Goal: Task Accomplishment & Management: Manage account settings

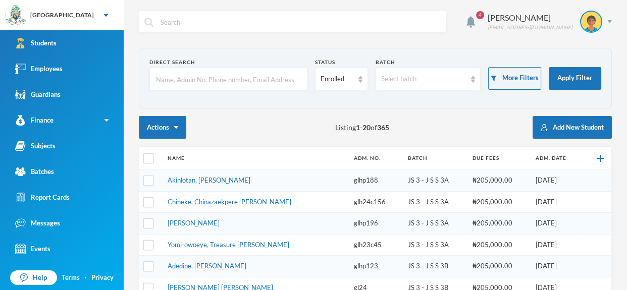
click at [268, 76] on input "text" at bounding box center [228, 79] width 147 height 23
click at [265, 81] on input "text" at bounding box center [228, 79] width 147 height 23
type input "Amidu"
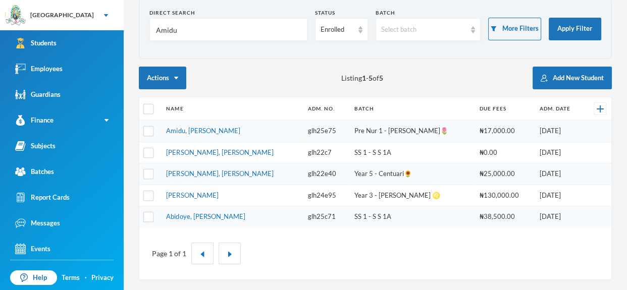
scroll to position [47, 0]
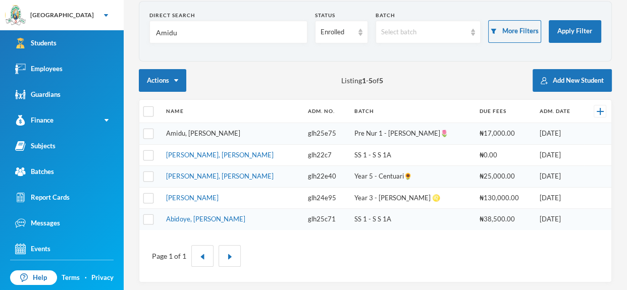
click at [218, 131] on link "Amidu, [PERSON_NAME]" at bounding box center [203, 133] width 74 height 8
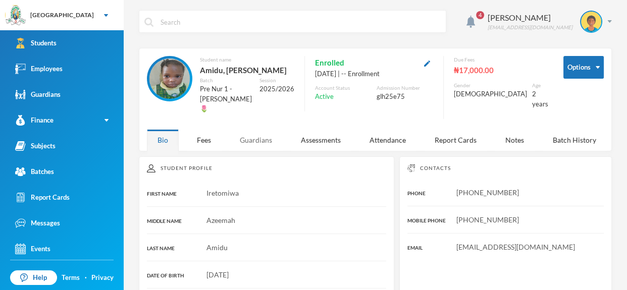
click at [265, 147] on div "Guardians" at bounding box center [255, 140] width 53 height 22
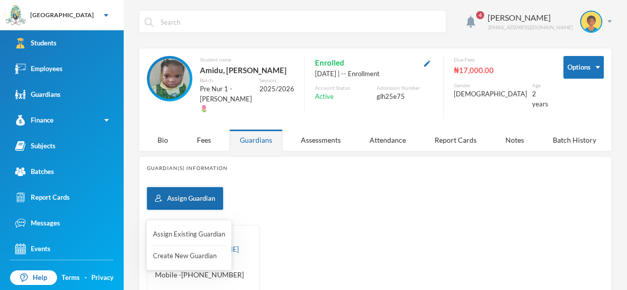
click at [202, 199] on button "Assign Guardian" at bounding box center [185, 198] width 76 height 23
click at [198, 203] on button "Assign Guardian" at bounding box center [185, 198] width 76 height 23
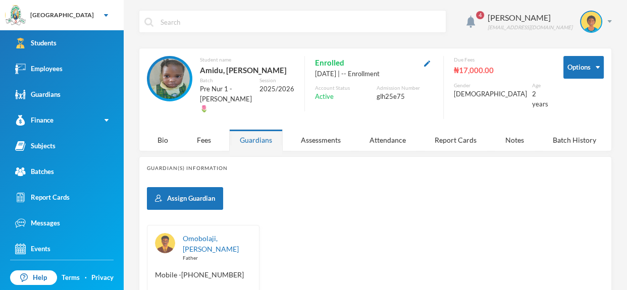
click at [200, 246] on div "Omobolaji, Abdulrazak Father" at bounding box center [217, 247] width 69 height 29
click at [205, 239] on link "Omobolaji, [PERSON_NAME]" at bounding box center [211, 243] width 56 height 19
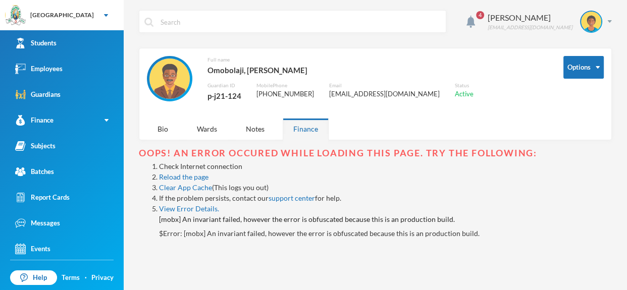
click at [124, 228] on div "4 Omisakin Oluwaseun [EMAIL_ADDRESS][DOMAIN_NAME] Options Full name Omobolaji, …" at bounding box center [375, 145] width 503 height 290
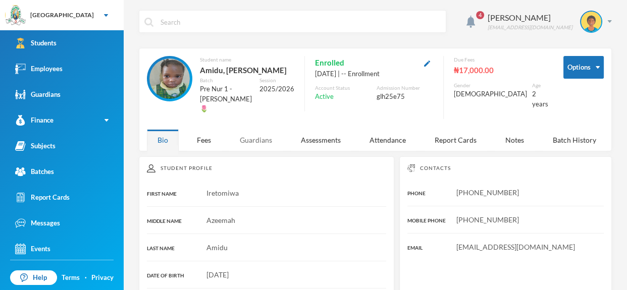
click at [266, 144] on div "Guardians" at bounding box center [255, 140] width 53 height 22
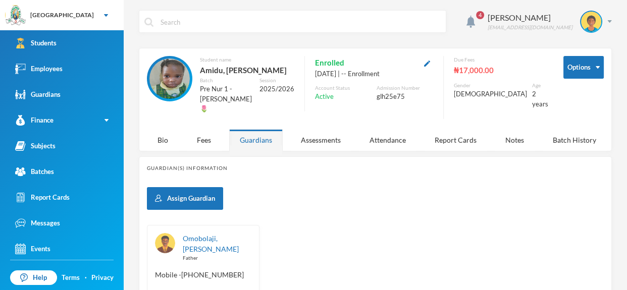
scroll to position [120, 0]
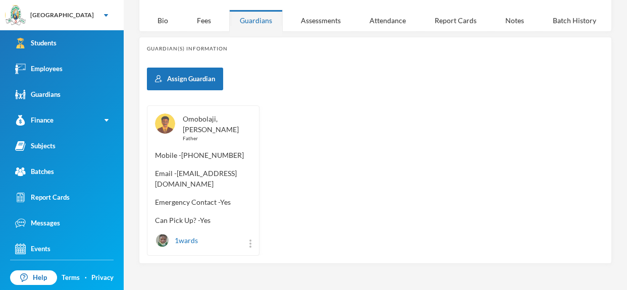
click at [205, 121] on link "Omobolaji, [PERSON_NAME]" at bounding box center [211, 124] width 56 height 19
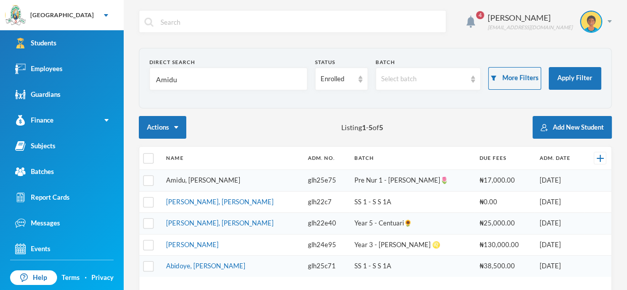
click at [228, 180] on link "Amidu, [PERSON_NAME]" at bounding box center [203, 180] width 74 height 8
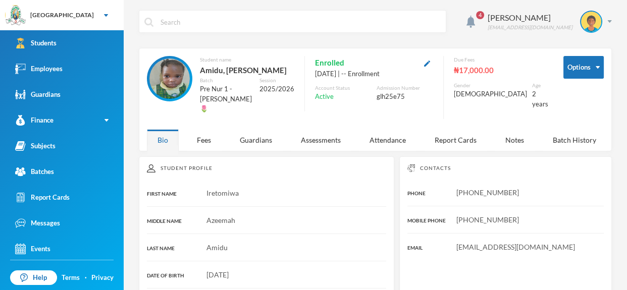
click at [200, 30] on input "text" at bounding box center [299, 22] width 281 height 23
click at [260, 41] on div "4 Omisakin Oluwaseun [EMAIL_ADDRESS][DOMAIN_NAME]" at bounding box center [375, 29] width 473 height 38
click at [213, 25] on input "text" at bounding box center [299, 22] width 281 height 23
click at [188, 28] on input "text" at bounding box center [299, 22] width 281 height 23
click at [148, 22] on img at bounding box center [148, 22] width 9 height 9
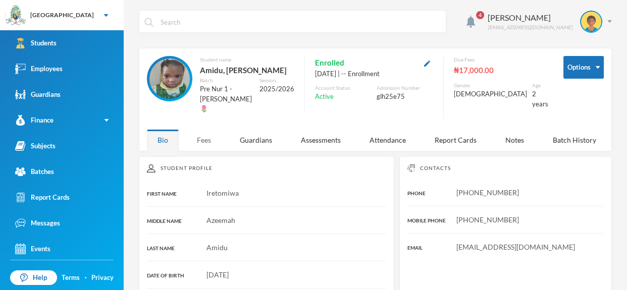
click at [213, 151] on div "Fees" at bounding box center [203, 140] width 35 height 22
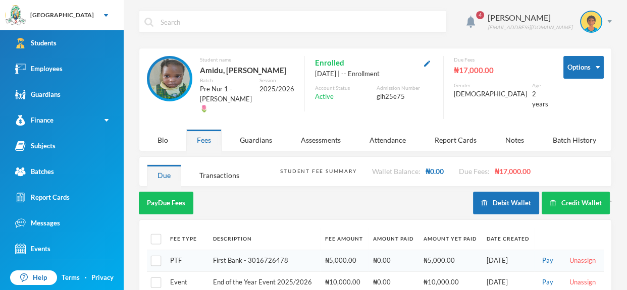
click at [198, 27] on input "text" at bounding box center [299, 22] width 281 height 23
click at [174, 20] on input "text" at bounding box center [299, 22] width 281 height 23
click at [93, 78] on link "Employees" at bounding box center [62, 69] width 124 height 26
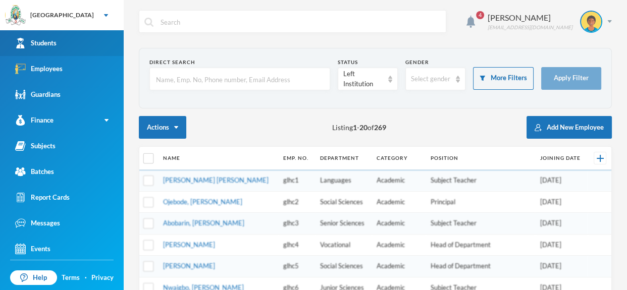
click at [84, 46] on link "Students" at bounding box center [62, 43] width 124 height 26
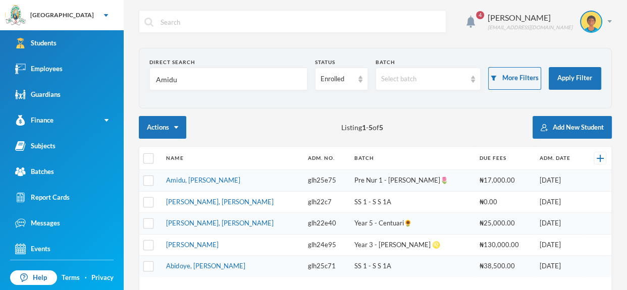
click at [288, 80] on input "Amidu" at bounding box center [228, 79] width 147 height 23
click at [231, 184] on td "Amidu, [PERSON_NAME]" at bounding box center [231, 181] width 141 height 22
click at [227, 180] on link "Amidu, [PERSON_NAME]" at bounding box center [203, 180] width 74 height 8
click at [608, 22] on img at bounding box center [609, 21] width 5 height 3
click at [584, 71] on button "Logout" at bounding box center [583, 73] width 45 height 15
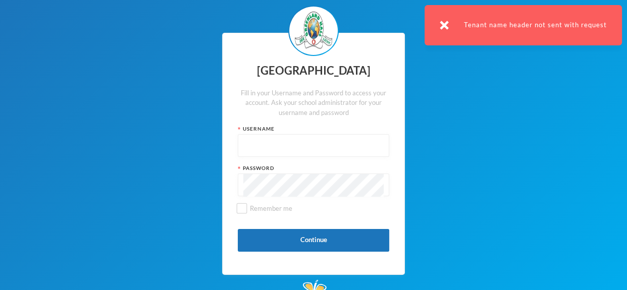
click at [292, 148] on input "text" at bounding box center [313, 146] width 140 height 23
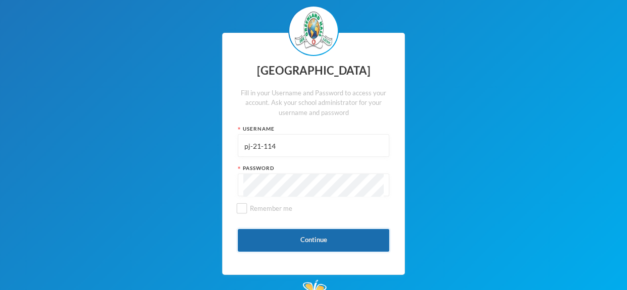
click at [320, 235] on button "Continue" at bounding box center [313, 240] width 151 height 23
click at [317, 243] on button "Continue" at bounding box center [313, 240] width 151 height 23
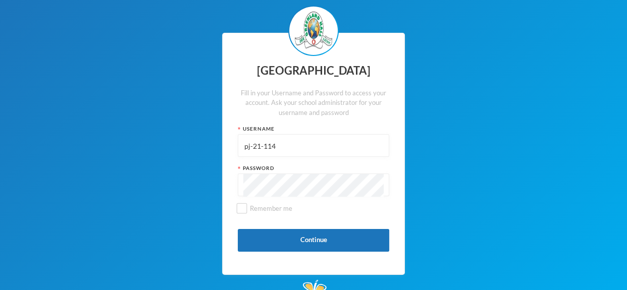
click at [135, 125] on div "Greenland Hall Fill in your Username and Password to access your account. Ask y…" at bounding box center [313, 154] width 627 height 308
click at [307, 153] on input "pj-21-114" at bounding box center [313, 146] width 140 height 23
click at [299, 167] on div "Password" at bounding box center [313, 169] width 151 height 8
click at [294, 148] on input "pj-21-114" at bounding box center [313, 146] width 140 height 23
click at [281, 149] on input "pj-21-114" at bounding box center [313, 146] width 140 height 23
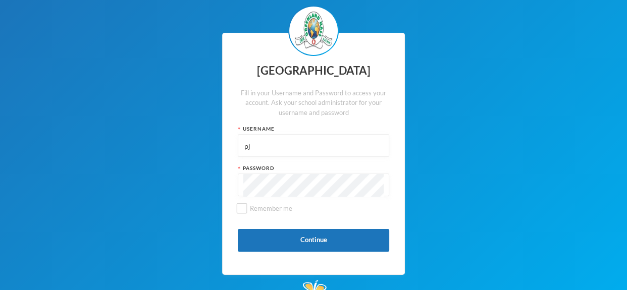
type input "p"
type input "glh25cs31"
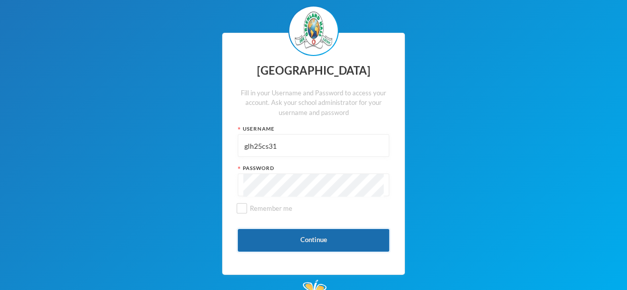
click at [313, 239] on button "Continue" at bounding box center [313, 240] width 151 height 23
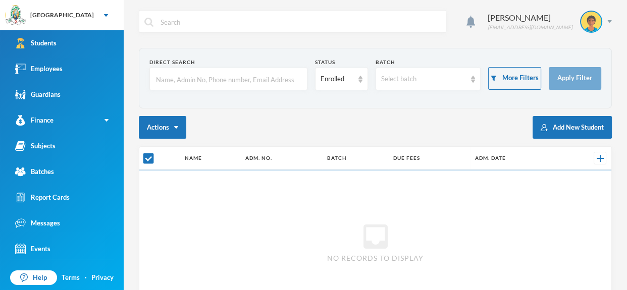
checkbox input "false"
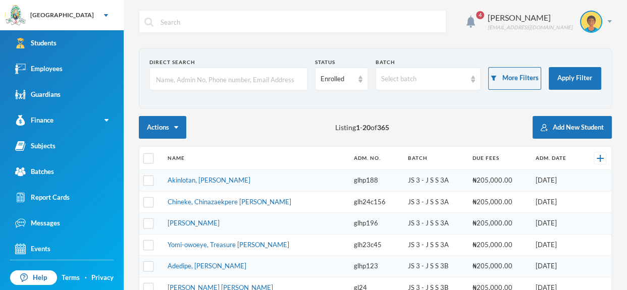
click at [265, 87] on input "text" at bounding box center [228, 79] width 147 height 23
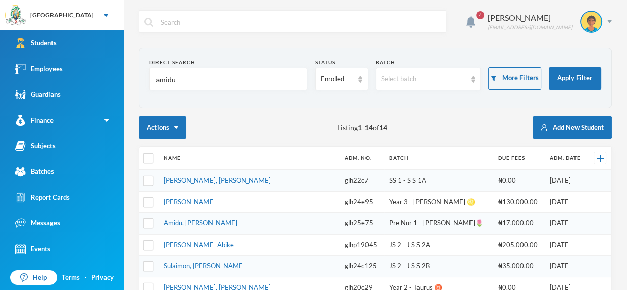
type input "amidu"
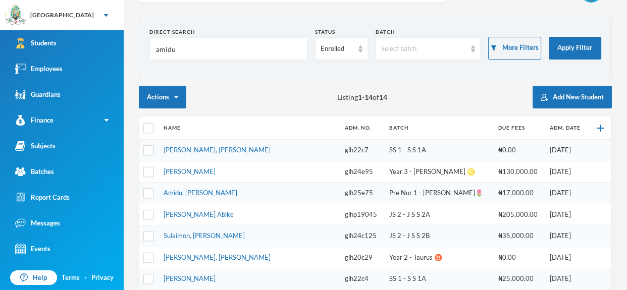
scroll to position [30, 0]
click at [237, 190] on link "Amidu, [PERSON_NAME]" at bounding box center [201, 193] width 74 height 8
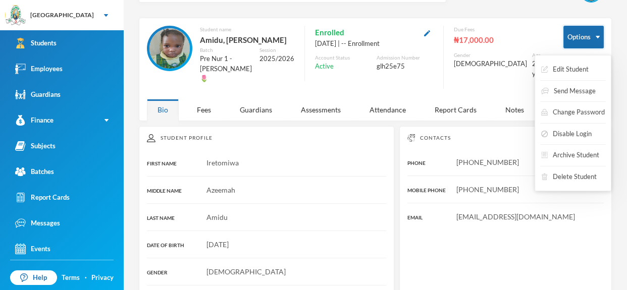
click at [596, 36] on img "button" at bounding box center [598, 37] width 4 height 3
click at [582, 65] on button "Edit Student" at bounding box center [564, 70] width 49 height 18
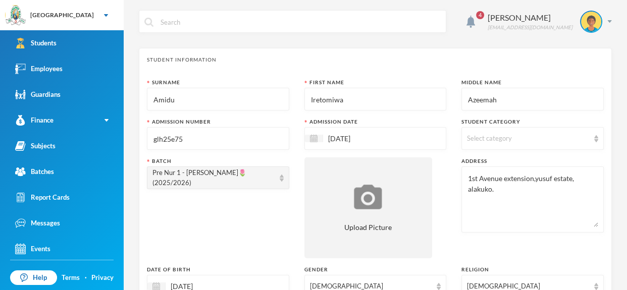
scroll to position [471, 0]
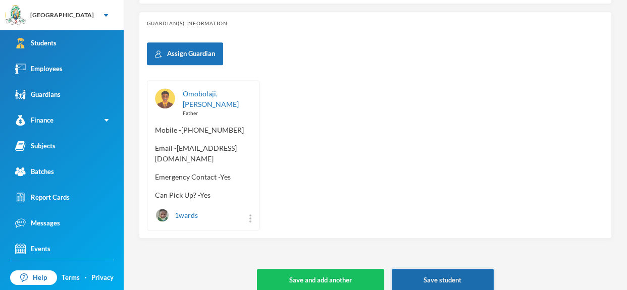
click at [450, 269] on button "Save student" at bounding box center [443, 280] width 102 height 23
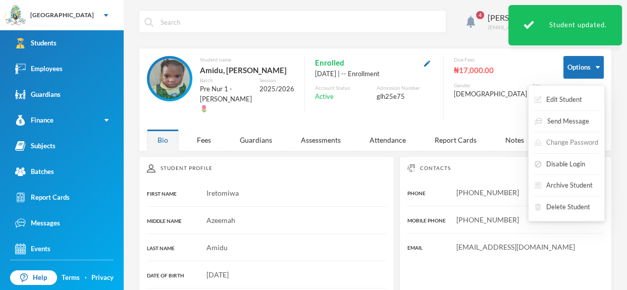
click at [572, 144] on button "Change Password" at bounding box center [566, 143] width 66 height 18
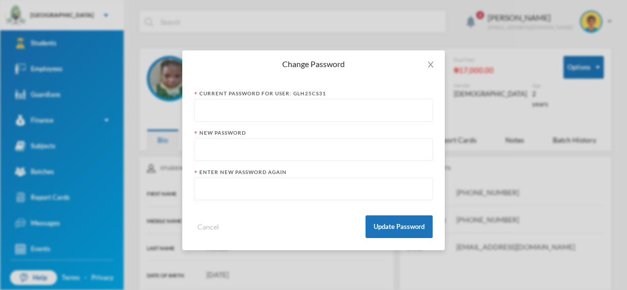
click at [293, 113] on input "text" at bounding box center [313, 110] width 227 height 23
type input "G"
click at [530, 68] on div "Change Password Current Password for User: glh25cs31 G New Password Enter new p…" at bounding box center [313, 145] width 627 height 290
click at [433, 63] on icon "icon: close" at bounding box center [430, 65] width 8 height 8
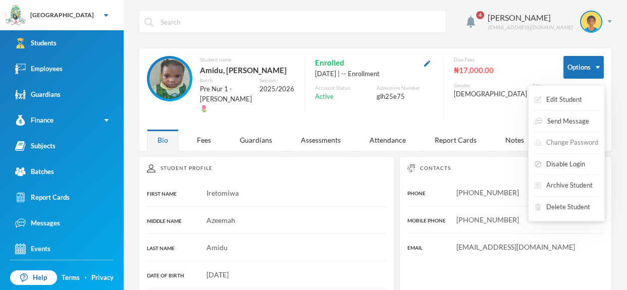
click at [576, 144] on button "Change Password" at bounding box center [566, 143] width 66 height 18
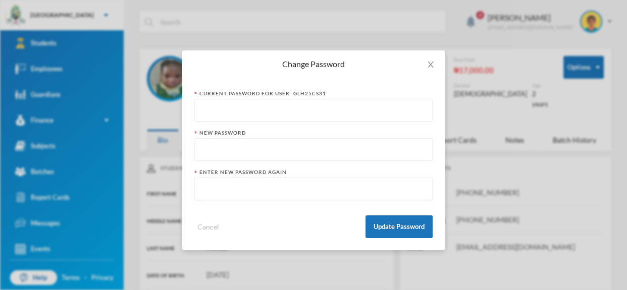
click at [265, 111] on input "text" at bounding box center [313, 110] width 227 height 23
click at [353, 112] on input "text" at bounding box center [313, 110] width 227 height 23
type input "a"
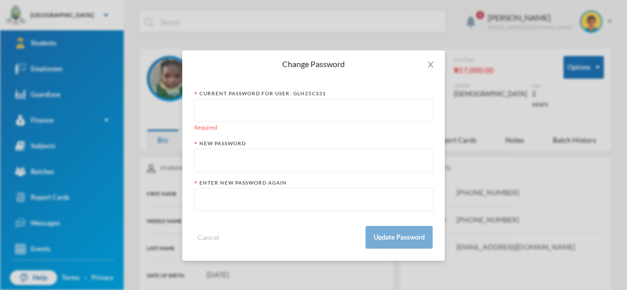
type input "j"
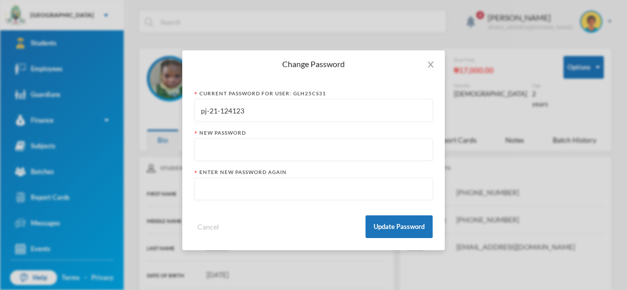
type input "pj-21-124123"
click at [280, 155] on input "text" at bounding box center [313, 150] width 227 height 23
type input "pj-21-1241234"
click at [347, 193] on input "text" at bounding box center [313, 189] width 227 height 23
type input "pj-21-1241234"
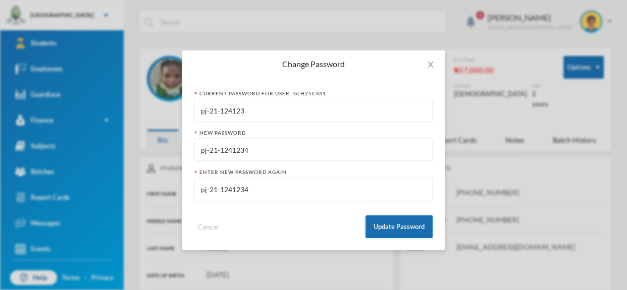
click at [405, 227] on button "Update Password" at bounding box center [398, 227] width 67 height 23
click at [394, 232] on button "Update Password" at bounding box center [398, 227] width 67 height 23
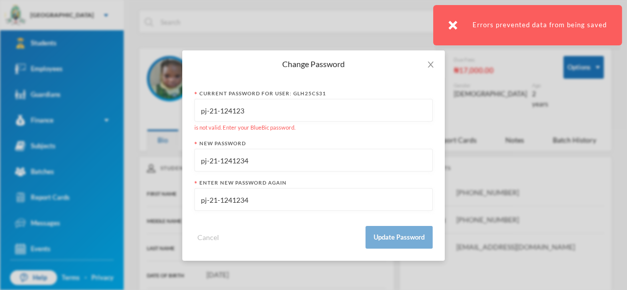
click at [280, 114] on input "pj-21-124123" at bounding box center [313, 110] width 227 height 23
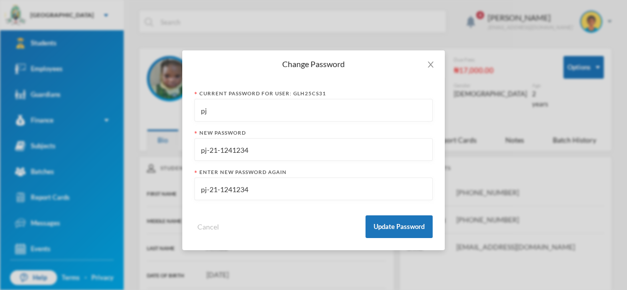
type input "p"
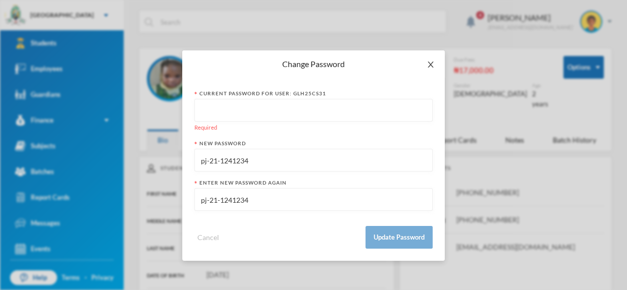
click at [433, 67] on icon "icon: close" at bounding box center [430, 65] width 8 height 8
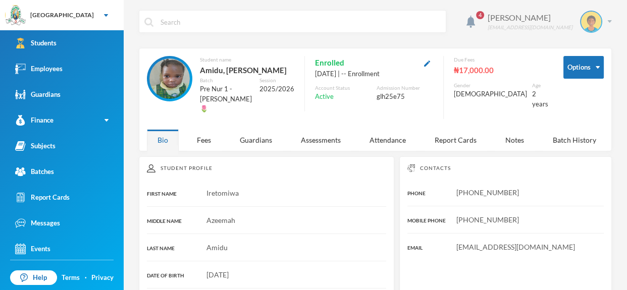
click at [609, 24] on div "Omisakin Oluwaseun oluwaseun.omisakin@greenlandhall.org" at bounding box center [546, 22] width 132 height 22
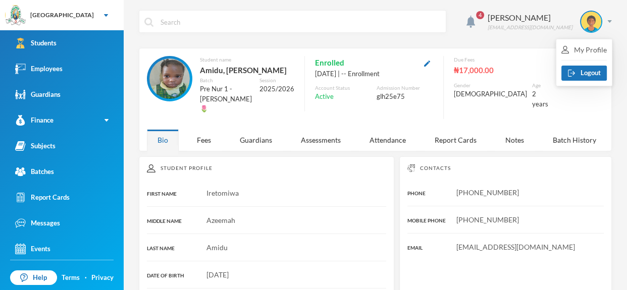
click at [539, 40] on div "4 Omisakin Oluwaseun oluwaseun.omisakin@greenlandhall.org" at bounding box center [375, 29] width 473 height 38
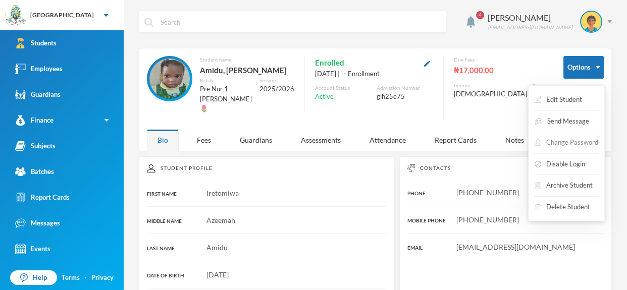
click at [572, 141] on button "Change Password" at bounding box center [566, 143] width 66 height 18
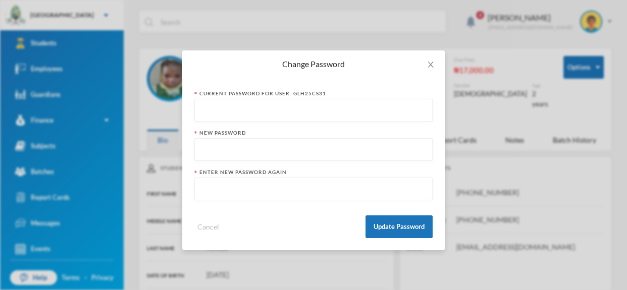
click at [369, 105] on input "text" at bounding box center [313, 110] width 227 height 23
type input "p"
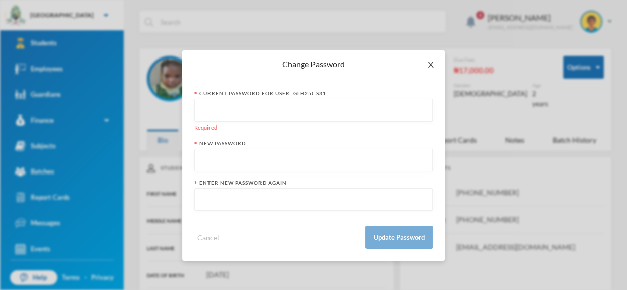
click at [427, 64] on icon "icon: close" at bounding box center [430, 65] width 8 height 8
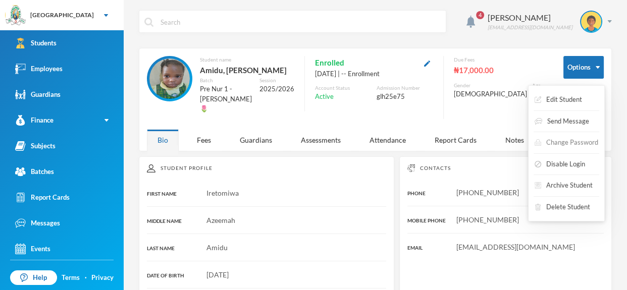
click at [575, 139] on button "Change Password" at bounding box center [566, 143] width 66 height 18
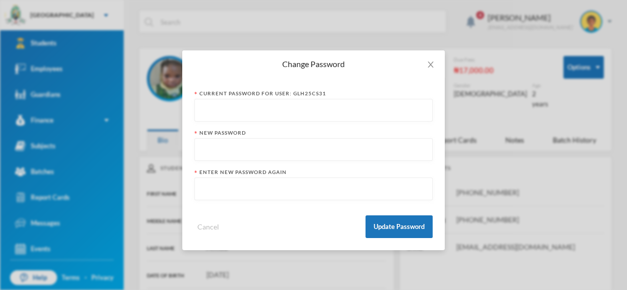
click at [393, 109] on input "text" at bounding box center [313, 110] width 227 height 23
click at [369, 106] on input "text" at bounding box center [313, 110] width 227 height 23
click at [336, 111] on input "text" at bounding box center [313, 110] width 227 height 23
click at [317, 152] on input "text" at bounding box center [313, 150] width 227 height 23
click at [256, 115] on input "p-21-124" at bounding box center [313, 110] width 227 height 23
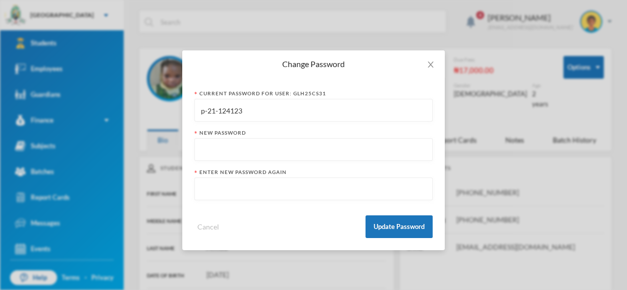
type input "p-21-124123"
click at [256, 148] on input "text" at bounding box center [313, 150] width 227 height 23
type input "p-21-1241234"
click at [235, 188] on input "text" at bounding box center [313, 189] width 227 height 23
type input "p-21-1241234"
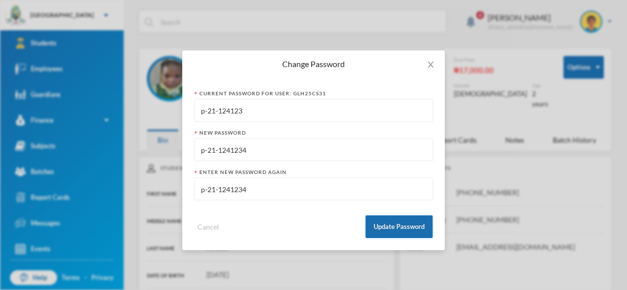
click at [386, 226] on button "Update Password" at bounding box center [398, 227] width 67 height 23
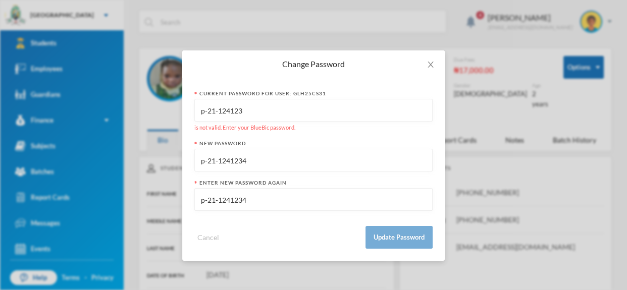
click at [507, 98] on div "Change Password Current Password for User: glh25cs31 p-21-124123 is not valid. …" at bounding box center [313, 145] width 627 height 290
click at [428, 67] on icon "icon: close" at bounding box center [430, 65] width 8 height 8
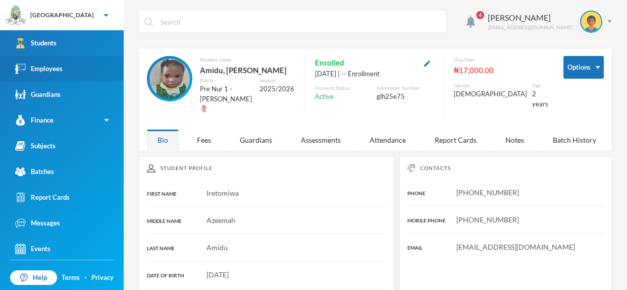
click at [86, 64] on link "Employees" at bounding box center [62, 69] width 124 height 26
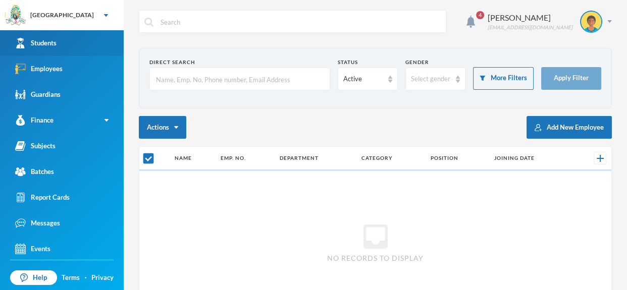
click at [82, 42] on link "Students" at bounding box center [62, 43] width 124 height 26
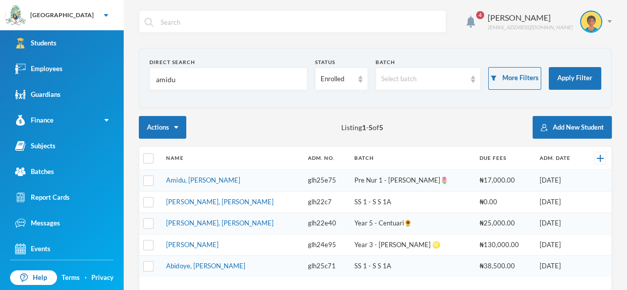
click at [213, 83] on input "amidu" at bounding box center [228, 79] width 147 height 23
type input "a"
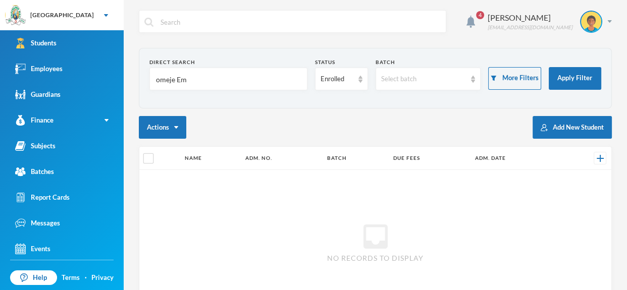
click at [225, 66] on div "Direct Search omeje Em" at bounding box center [228, 75] width 158 height 32
click at [159, 77] on input "omeje Em" at bounding box center [228, 79] width 147 height 23
click at [196, 81] on input "Omeje Em" at bounding box center [228, 79] width 147 height 23
type input "O"
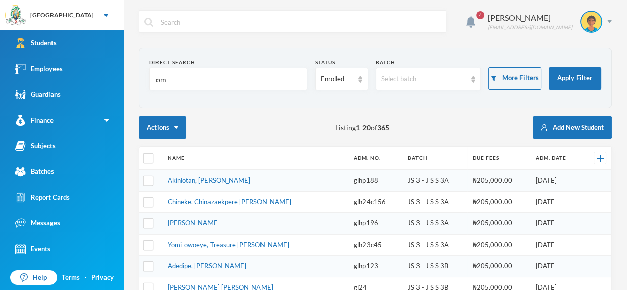
type input "ome"
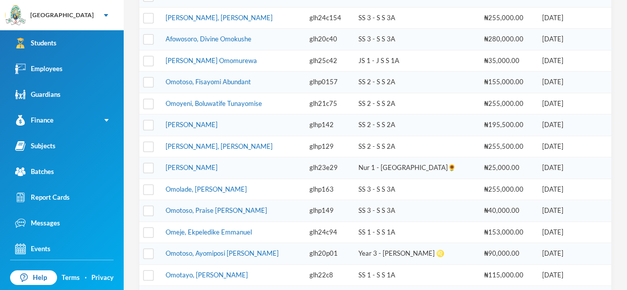
scroll to position [186, 0]
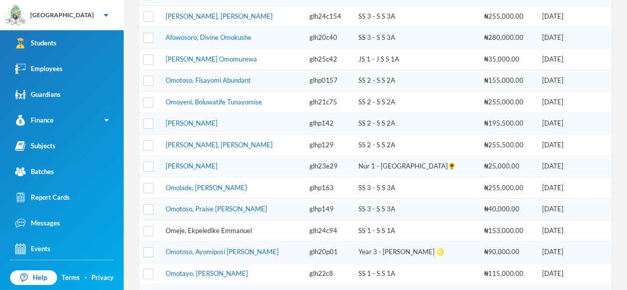
click at [225, 227] on link "Omeje, Ekpeledike Emmanuel" at bounding box center [209, 231] width 86 height 8
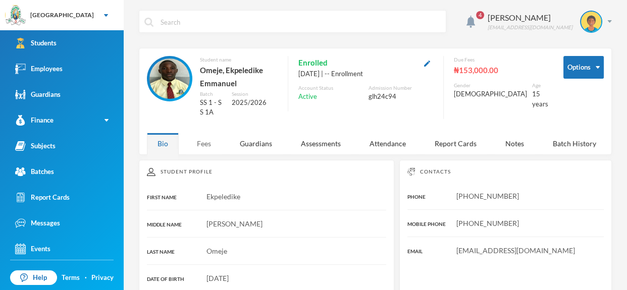
click at [202, 137] on div "Fees" at bounding box center [203, 144] width 35 height 22
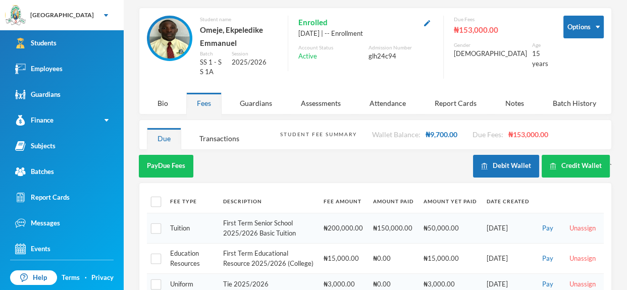
scroll to position [43, 0]
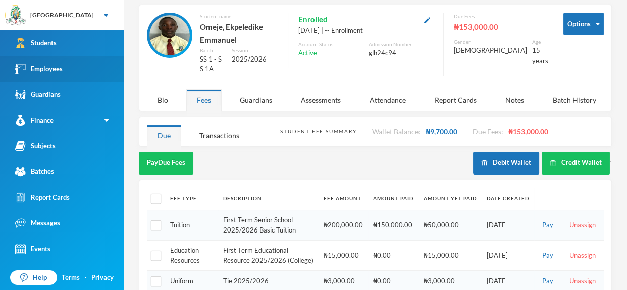
click at [86, 62] on link "Employees" at bounding box center [62, 69] width 124 height 26
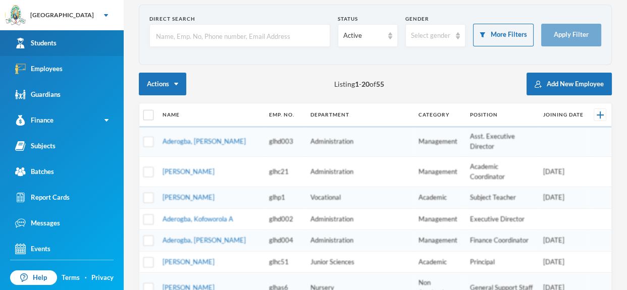
click at [73, 42] on link "Students" at bounding box center [62, 43] width 124 height 26
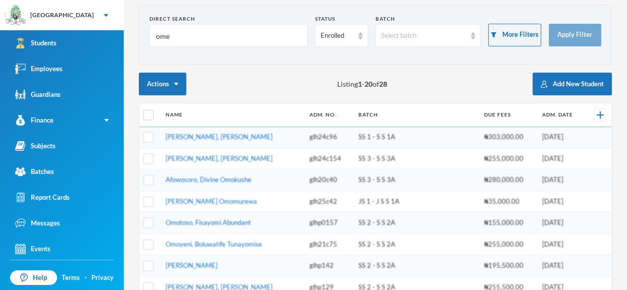
click at [184, 34] on input "ome" at bounding box center [228, 36] width 147 height 23
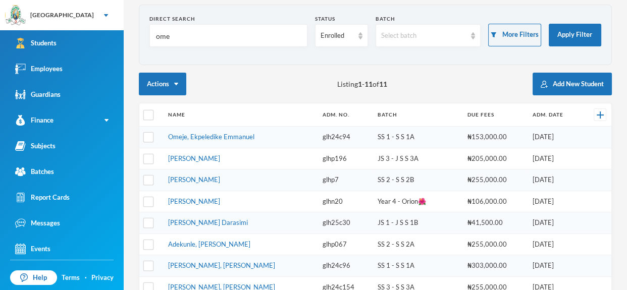
click at [185, 38] on input "ome" at bounding box center [228, 36] width 147 height 23
type input "o"
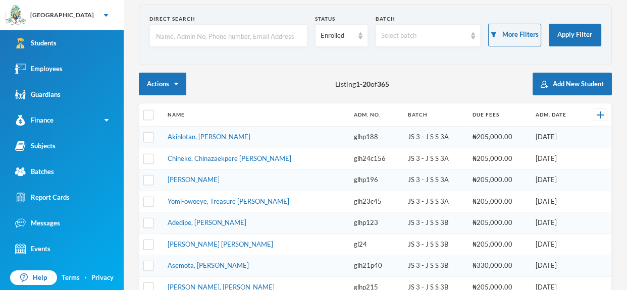
type input "i"
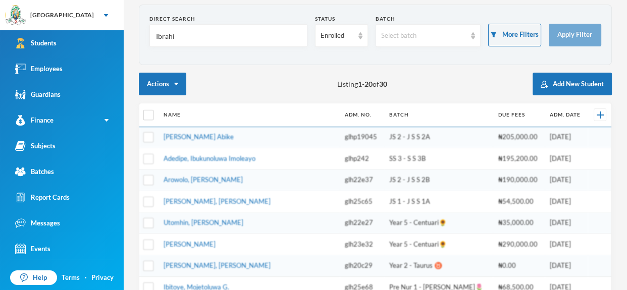
type input "Ibrahim"
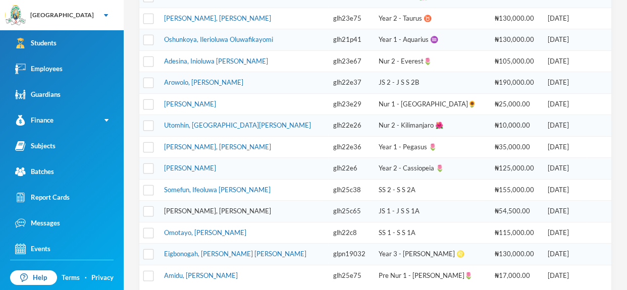
scroll to position [313, 0]
click at [236, 208] on link "Sulaimon, Ibrahim Olayinka" at bounding box center [217, 210] width 107 height 8
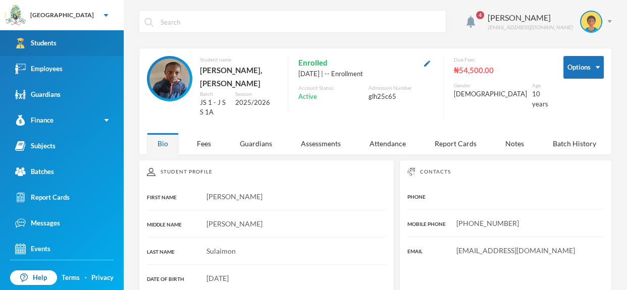
click at [95, 42] on link "Students" at bounding box center [62, 43] width 124 height 26
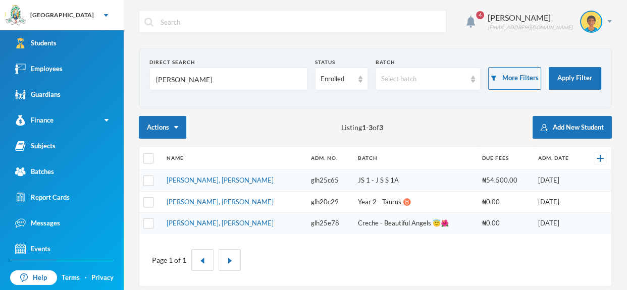
click at [192, 71] on input "Ibrahim" at bounding box center [228, 79] width 147 height 23
click at [190, 73] on input "Ibrahim" at bounding box center [228, 79] width 147 height 23
type input "I"
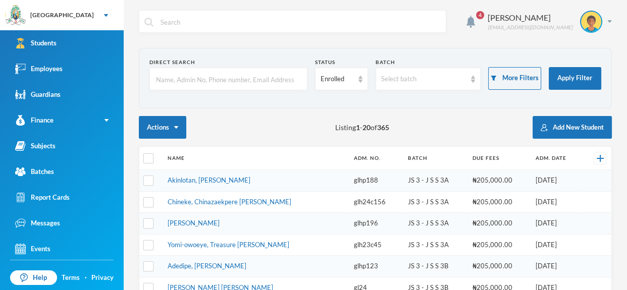
click at [193, 79] on input "text" at bounding box center [228, 79] width 147 height 23
click at [191, 76] on input "text" at bounding box center [228, 79] width 147 height 23
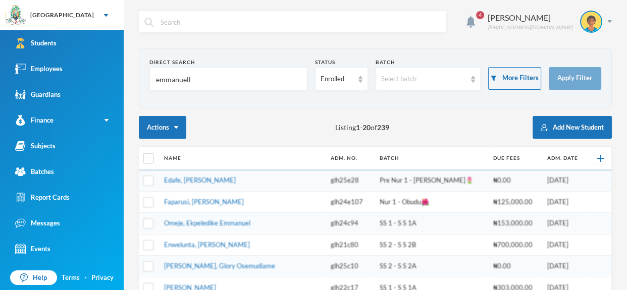
type input "emmanuella"
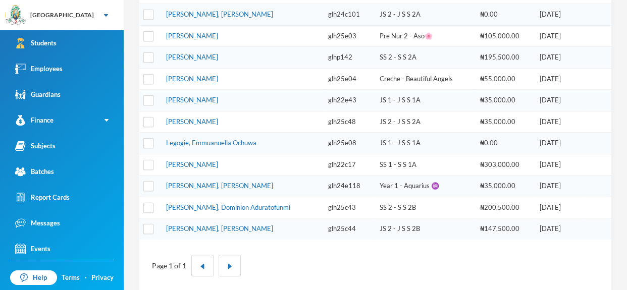
scroll to position [211, 0]
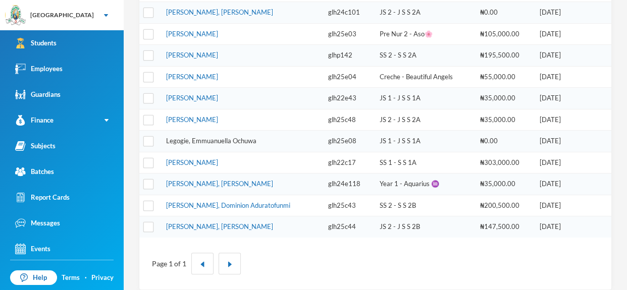
click at [231, 138] on link "Legogie, Emmuanuella Ochuwa" at bounding box center [211, 141] width 90 height 8
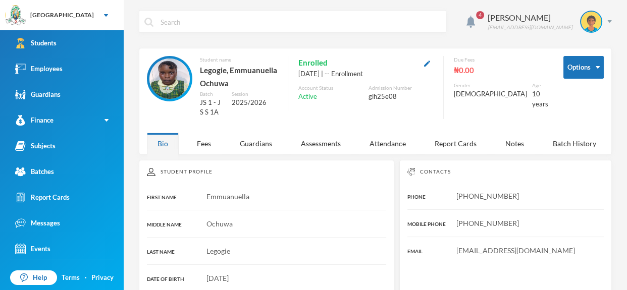
scroll to position [1, 0]
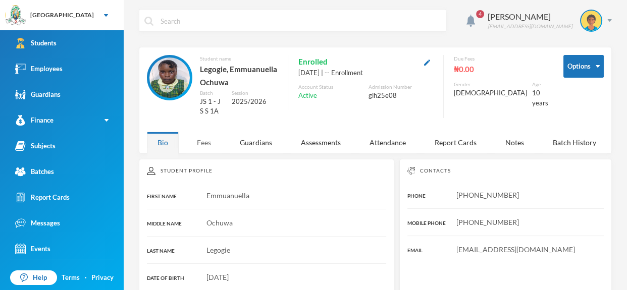
click at [208, 141] on div "Fees" at bounding box center [203, 143] width 35 height 22
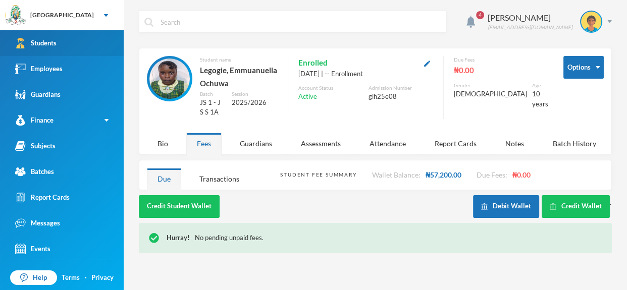
click at [51, 51] on link "Students" at bounding box center [62, 43] width 124 height 26
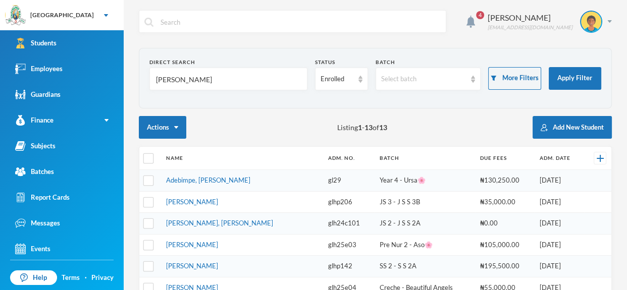
click at [218, 76] on input "emmanuella" at bounding box center [228, 79] width 147 height 23
type input "e"
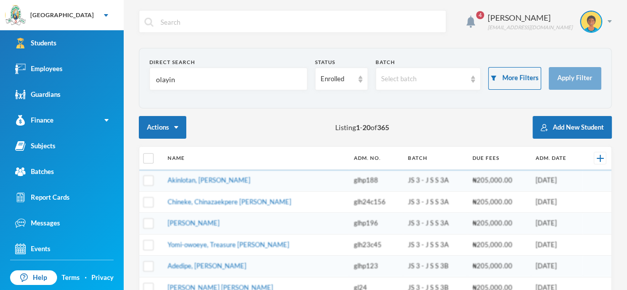
type input "olayink"
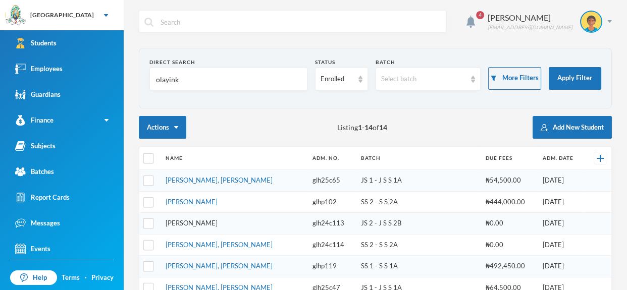
click at [218, 222] on link "[PERSON_NAME]" at bounding box center [192, 223] width 52 height 8
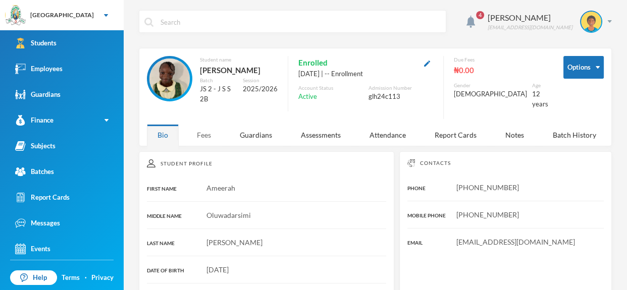
click at [200, 143] on div "Fees" at bounding box center [203, 135] width 35 height 22
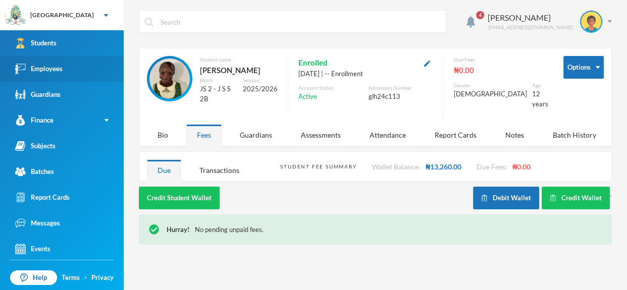
click at [67, 66] on link "Employees" at bounding box center [62, 69] width 124 height 26
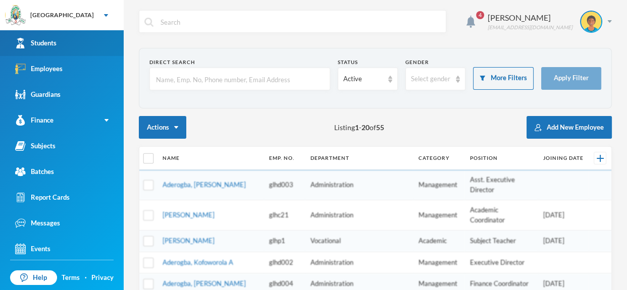
click at [62, 48] on link "Students" at bounding box center [62, 43] width 124 height 26
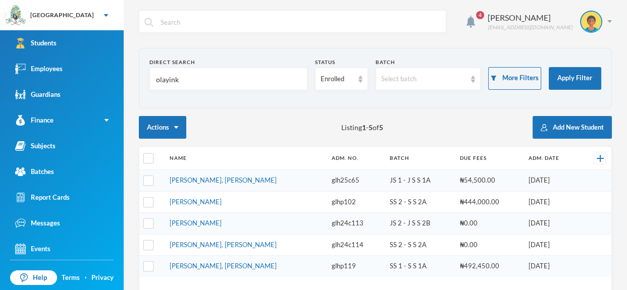
click at [200, 79] on input "olayink" at bounding box center [228, 79] width 147 height 23
type input "o"
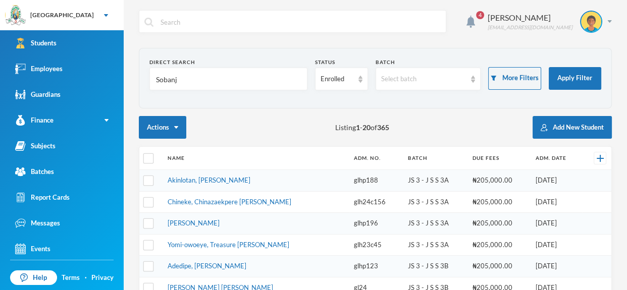
type input "Sobanjo"
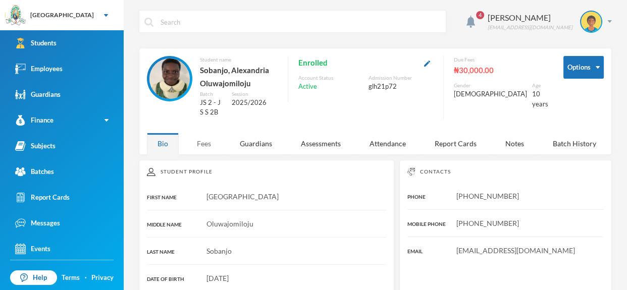
click at [205, 146] on div "Fees" at bounding box center [203, 144] width 35 height 22
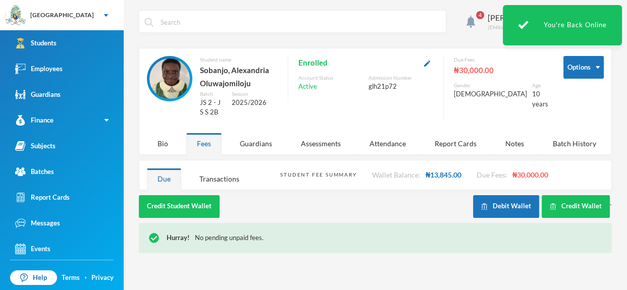
click at [297, 216] on div "Credit Student Wallet" at bounding box center [306, 206] width 334 height 23
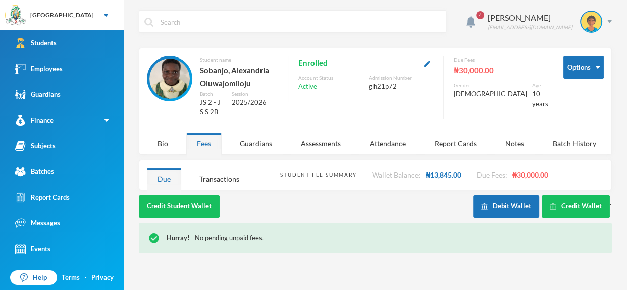
click at [202, 11] on input "text" at bounding box center [299, 22] width 281 height 23
